Goal: Find specific page/section: Find specific page/section

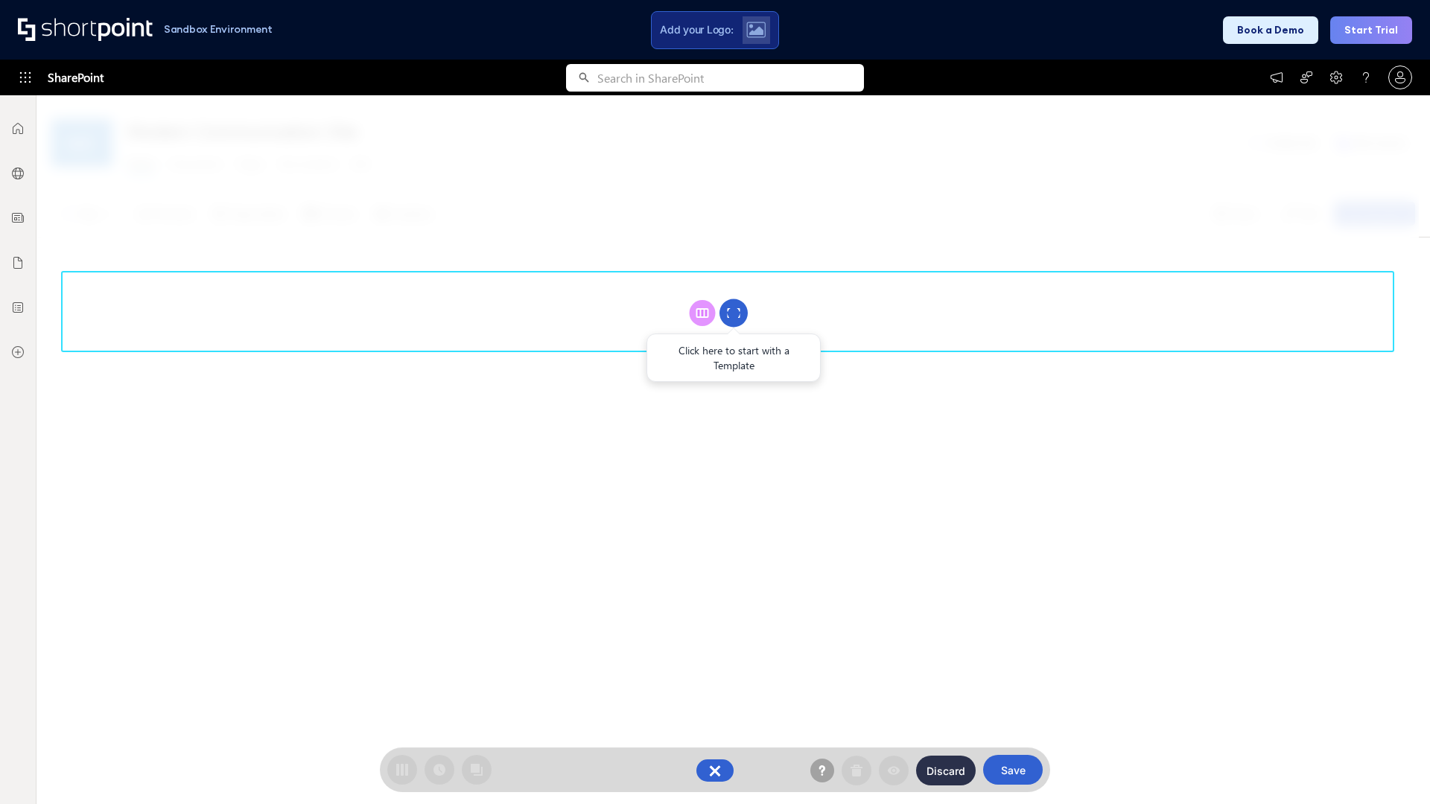
click at [734, 313] on circle at bounding box center [733, 313] width 28 height 28
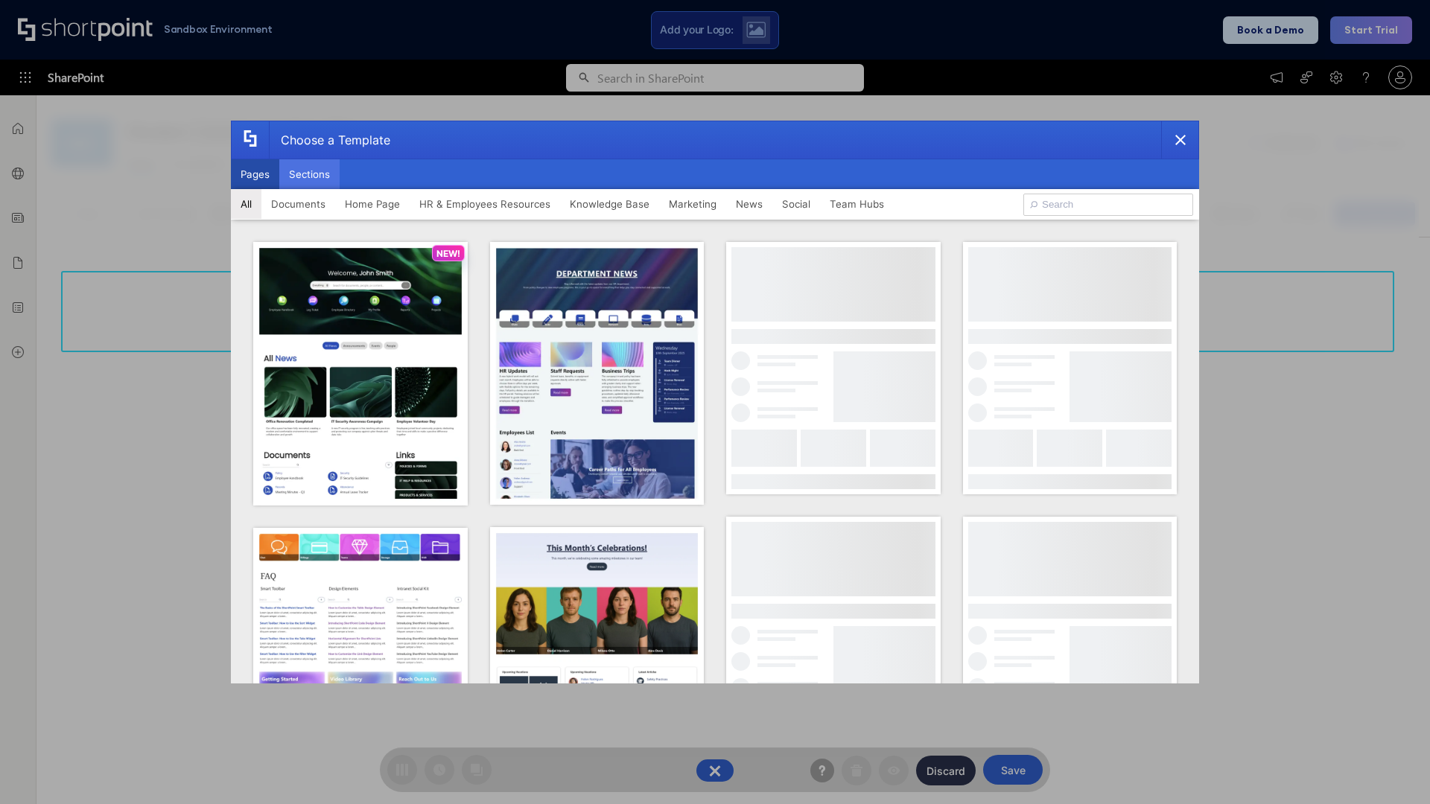
click at [309, 174] on button "Sections" at bounding box center [309, 174] width 60 height 30
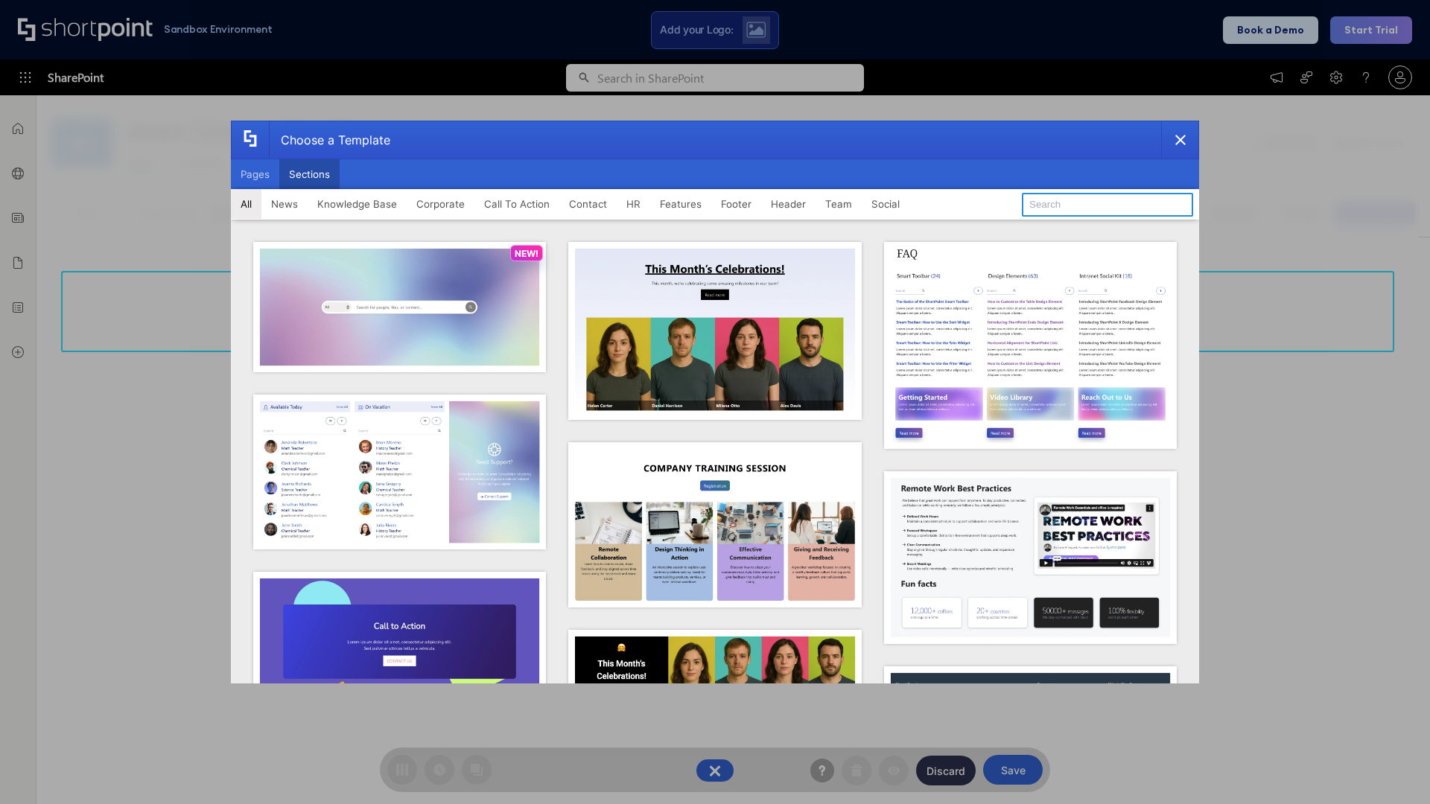
type input "Resources"
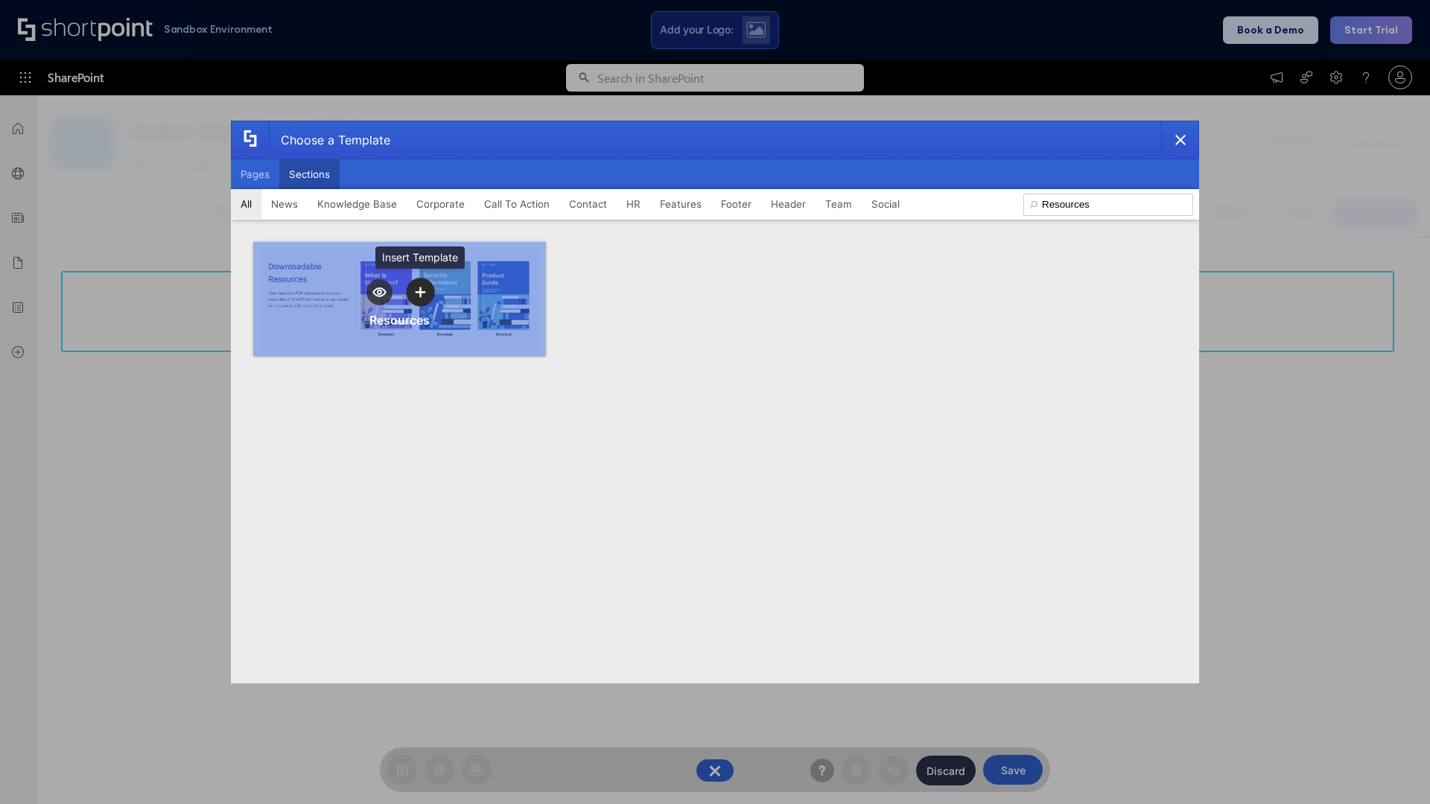
click at [420, 292] on icon "template selector" at bounding box center [420, 292] width 10 height 10
